Goal: Transaction & Acquisition: Purchase product/service

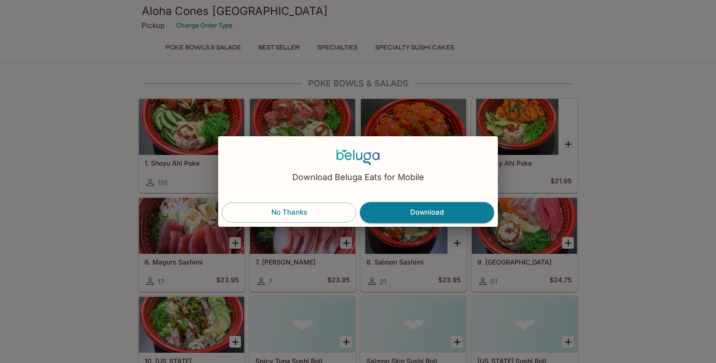
click at [313, 214] on button "No Thanks" at bounding box center [289, 212] width 134 height 20
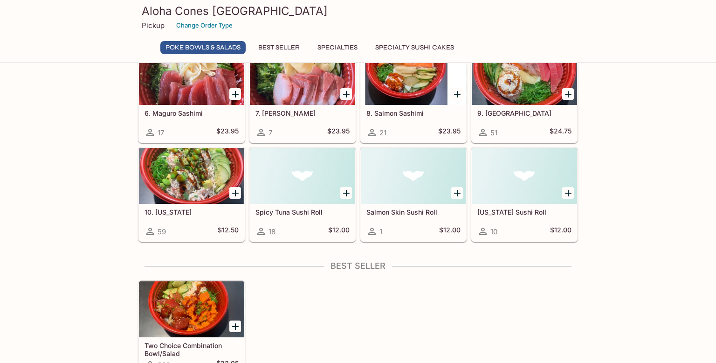
scroll to position [139, 0]
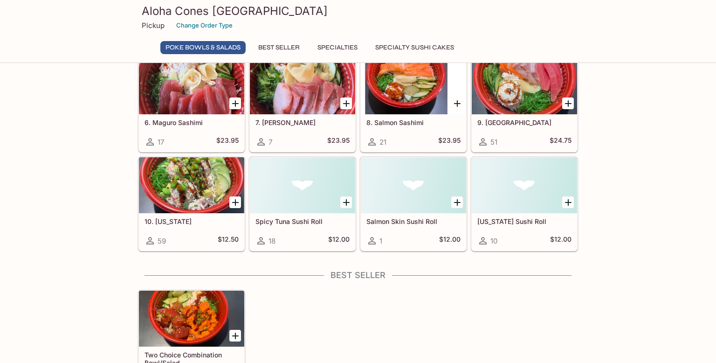
click at [206, 193] on div at bounding box center [191, 185] width 105 height 56
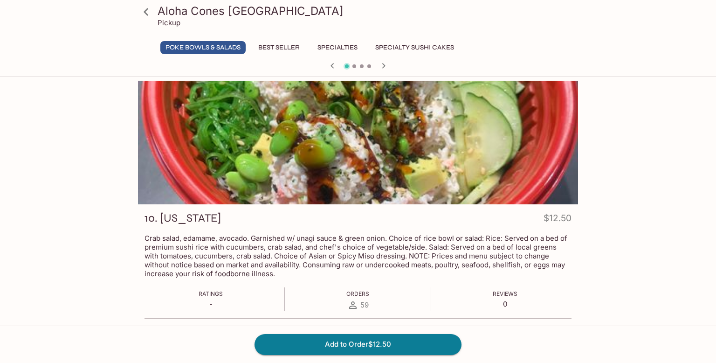
click at [379, 69] on icon "button" at bounding box center [383, 65] width 11 height 11
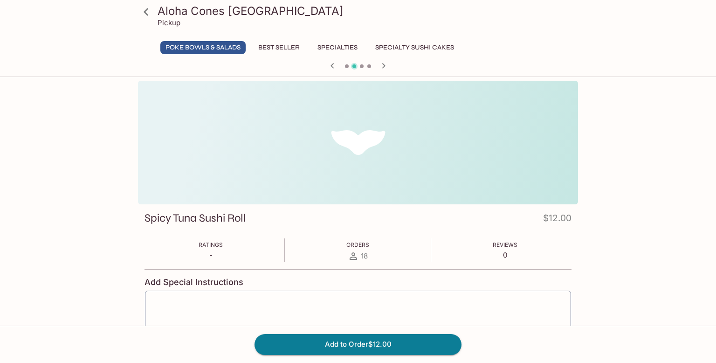
click at [382, 68] on icon "button" at bounding box center [383, 65] width 3 height 5
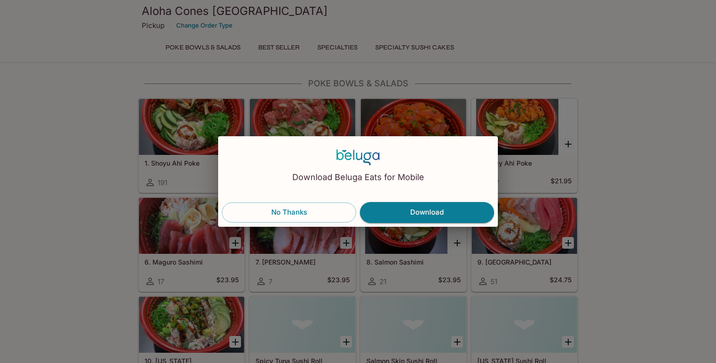
scroll to position [139, 0]
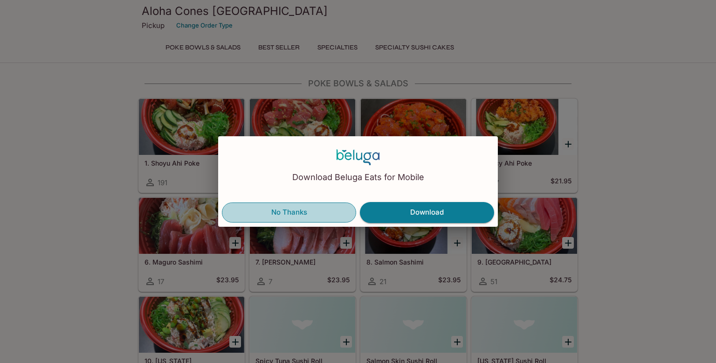
click at [339, 211] on button "No Thanks" at bounding box center [289, 212] width 134 height 20
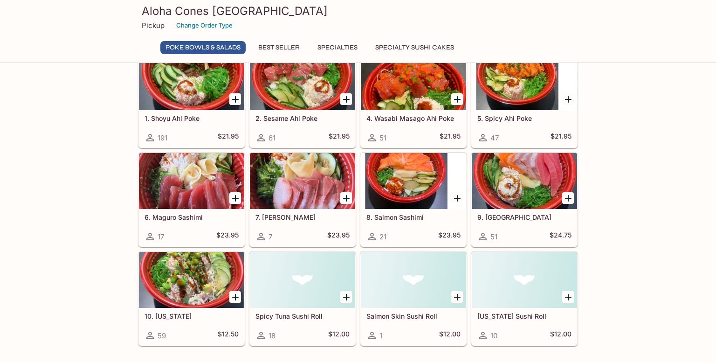
scroll to position [40, 0]
